Goal: Navigation & Orientation: Find specific page/section

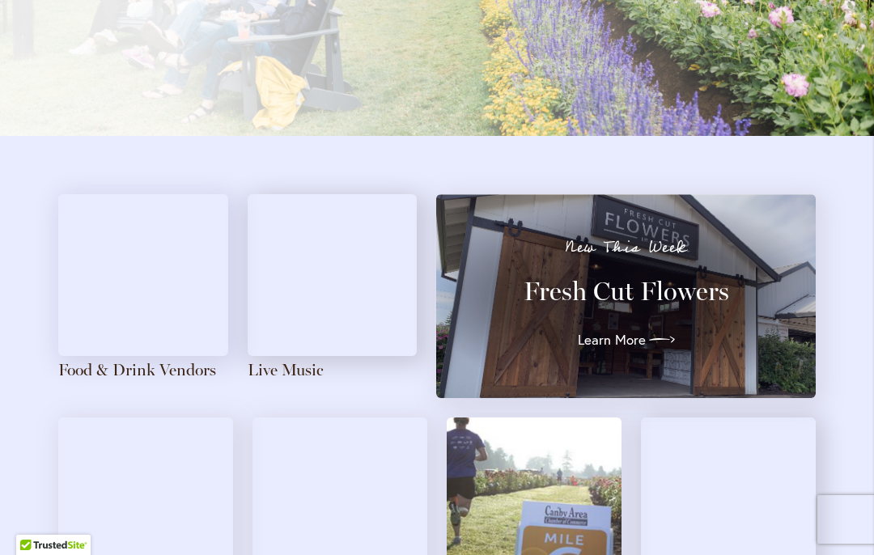
scroll to position [1792, 0]
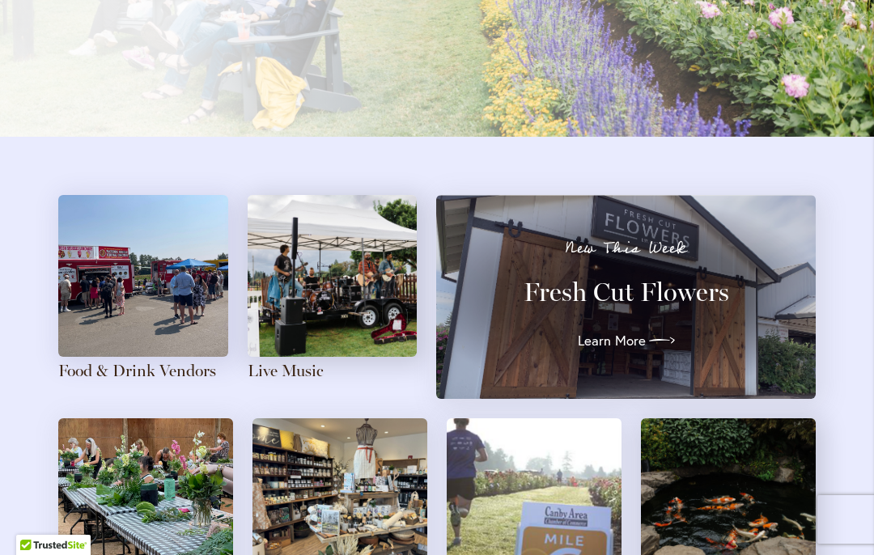
click at [649, 244] on p "New This Week" at bounding box center [625, 248] width 321 height 16
click at [657, 336] on icon at bounding box center [662, 341] width 26 height 26
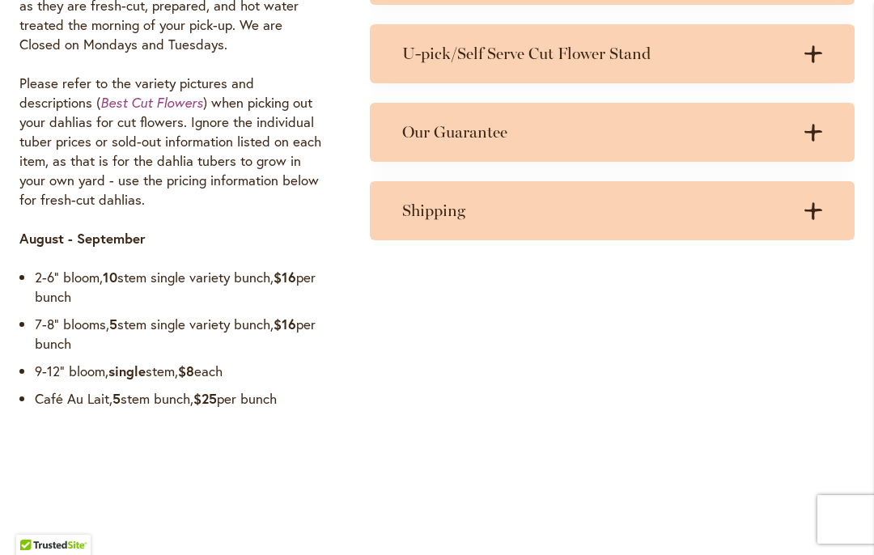
scroll to position [1601, 0]
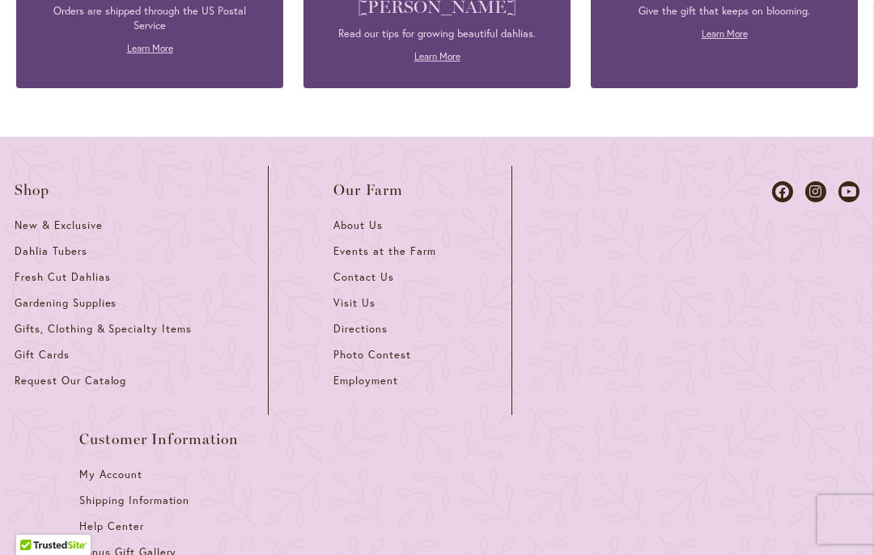
scroll to position [2343, 0]
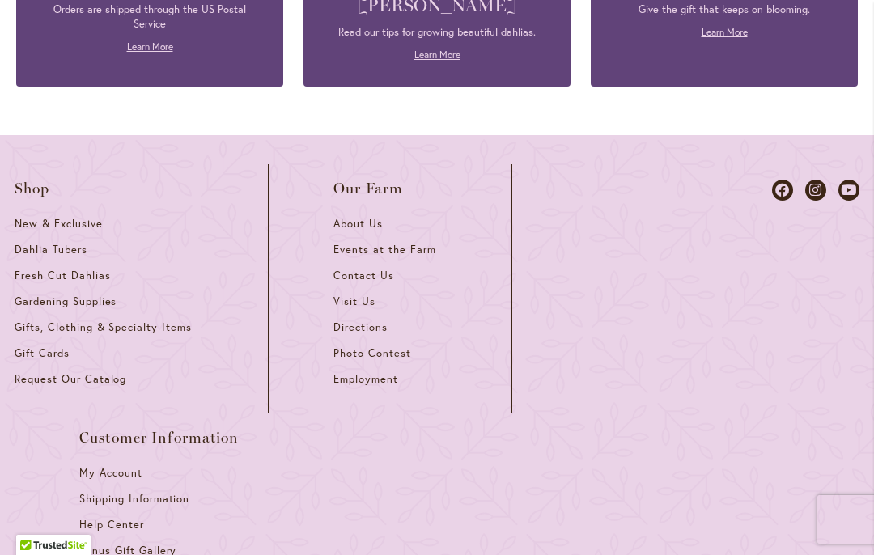
click at [394, 180] on span "Our Farm" at bounding box center [368, 188] width 70 height 16
click at [376, 180] on span "Our Farm" at bounding box center [368, 188] width 70 height 16
click at [375, 180] on span "Our Farm" at bounding box center [368, 188] width 70 height 16
click at [389, 180] on div "Our Farm" at bounding box center [368, 190] width 70 height 20
click at [366, 320] on span "Directions" at bounding box center [360, 327] width 54 height 14
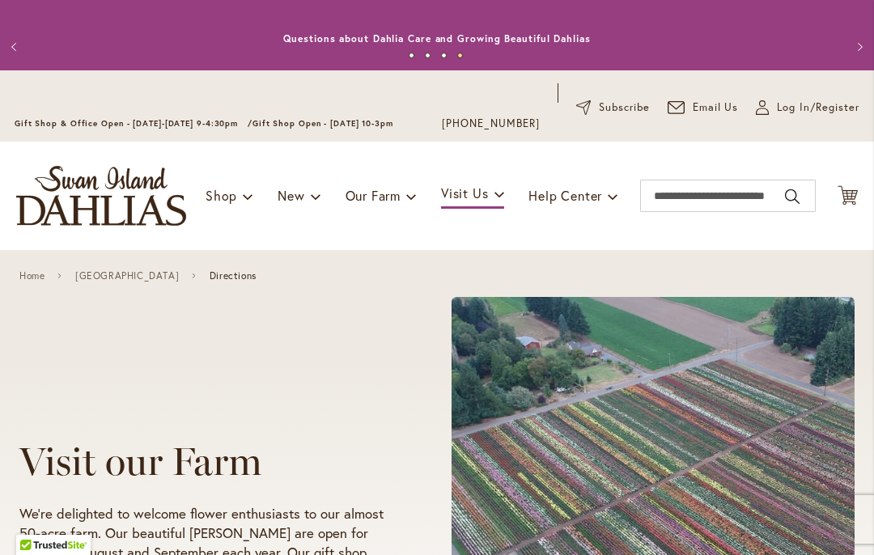
scroll to position [9, 0]
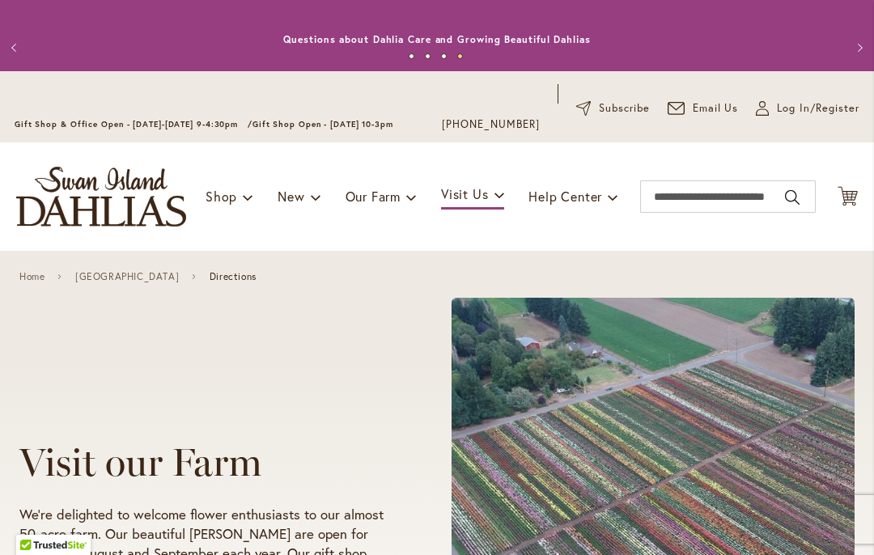
click at [125, 210] on img "store logo" at bounding box center [101, 197] width 170 height 60
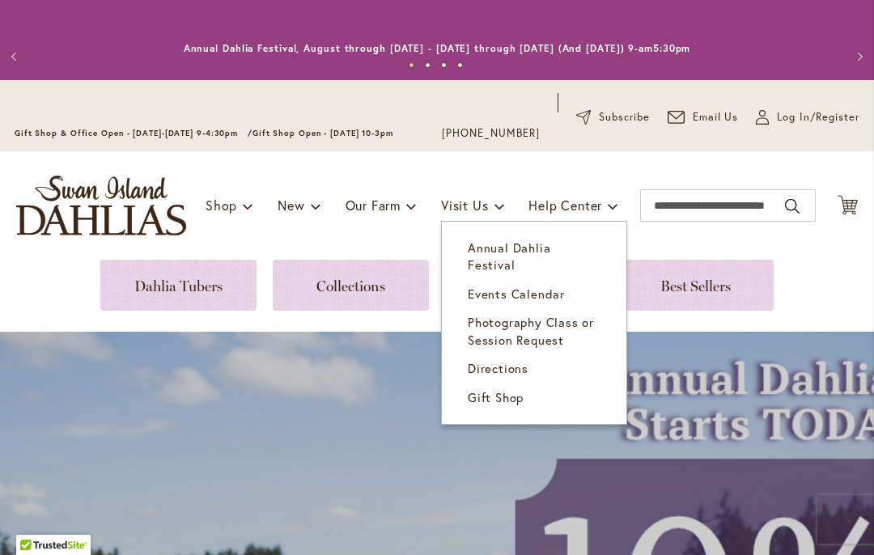
click at [509, 360] on span "Directions" at bounding box center [498, 368] width 61 height 16
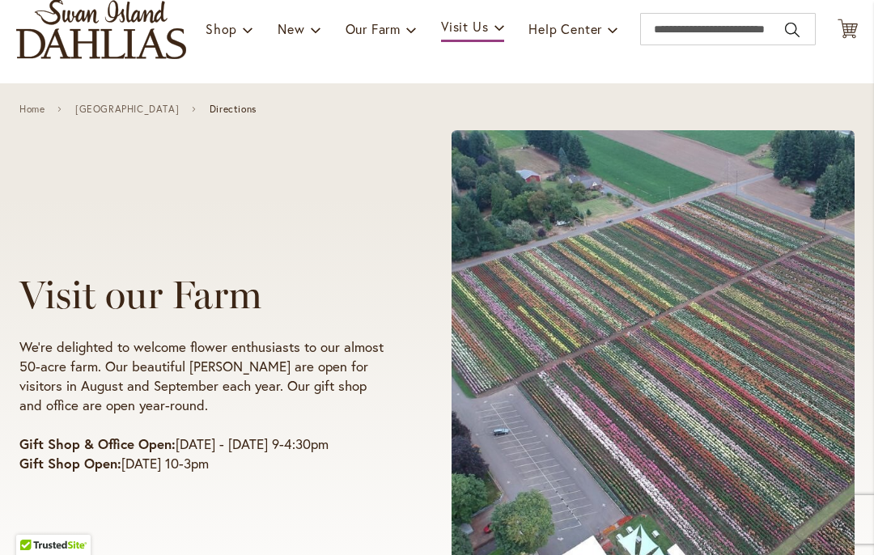
scroll to position [180, 0]
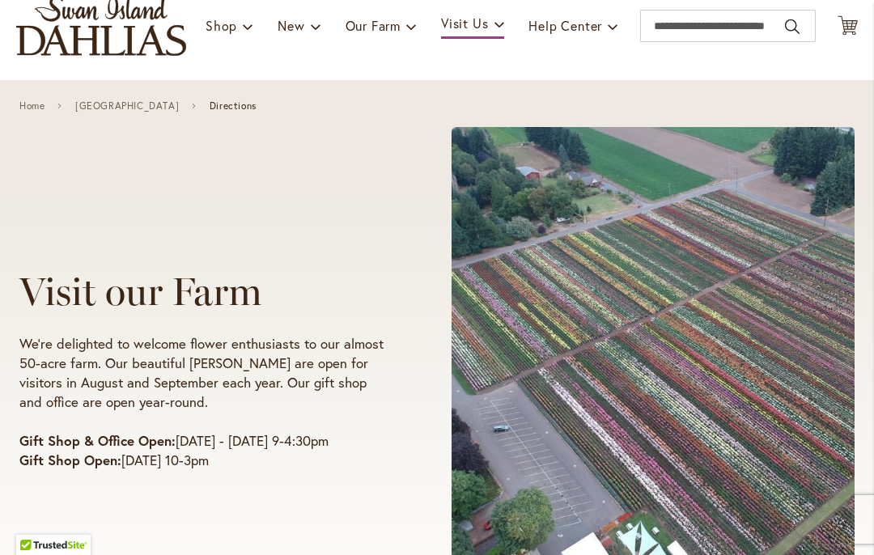
click at [256, 102] on span "Directions" at bounding box center [233, 105] width 47 height 11
click at [249, 106] on span "Directions" at bounding box center [233, 105] width 47 height 11
click at [244, 111] on span "Directions" at bounding box center [233, 105] width 47 height 11
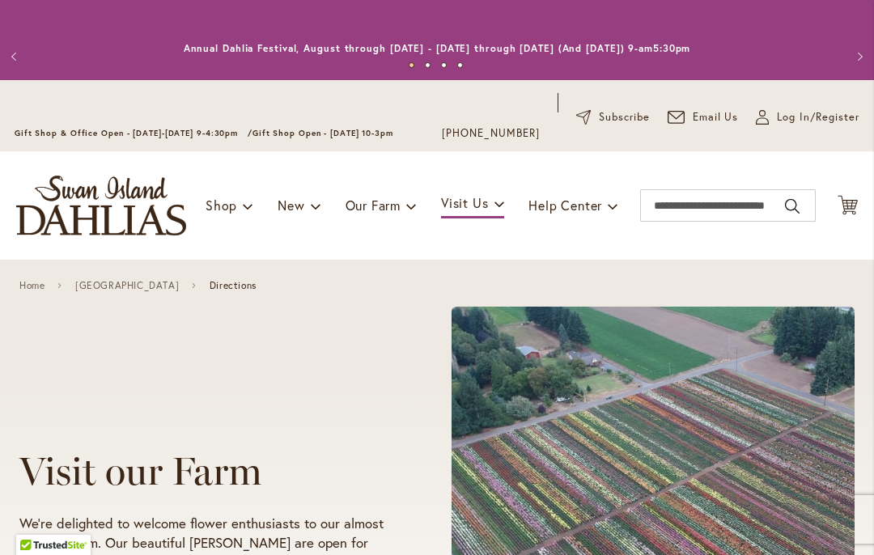
scroll to position [0, 0]
click at [247, 290] on span "Directions" at bounding box center [233, 285] width 47 height 11
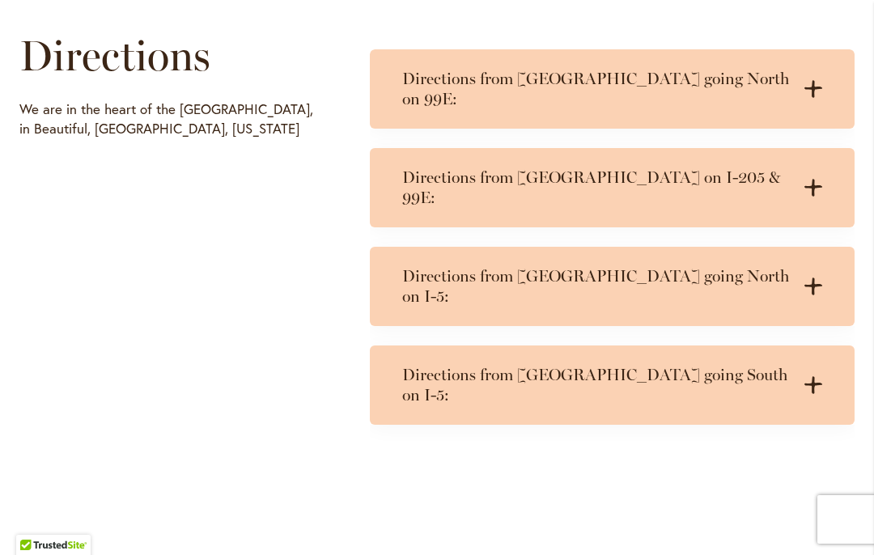
scroll to position [874, 0]
